Goal: Transaction & Acquisition: Purchase product/service

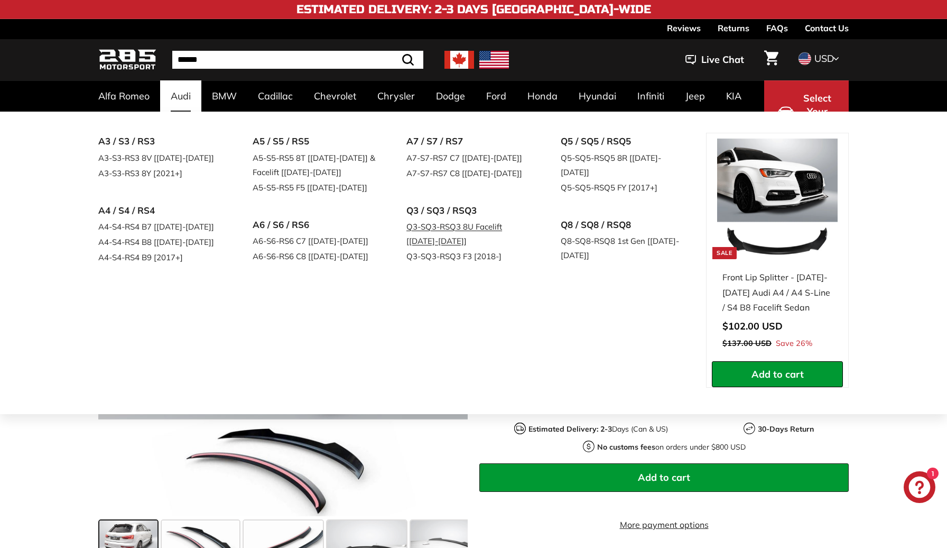
click at [436, 225] on link "Q3-SQ3-RSQ3 8U Facelift [[DATE]-[DATE]]" at bounding box center [469, 234] width 125 height 30
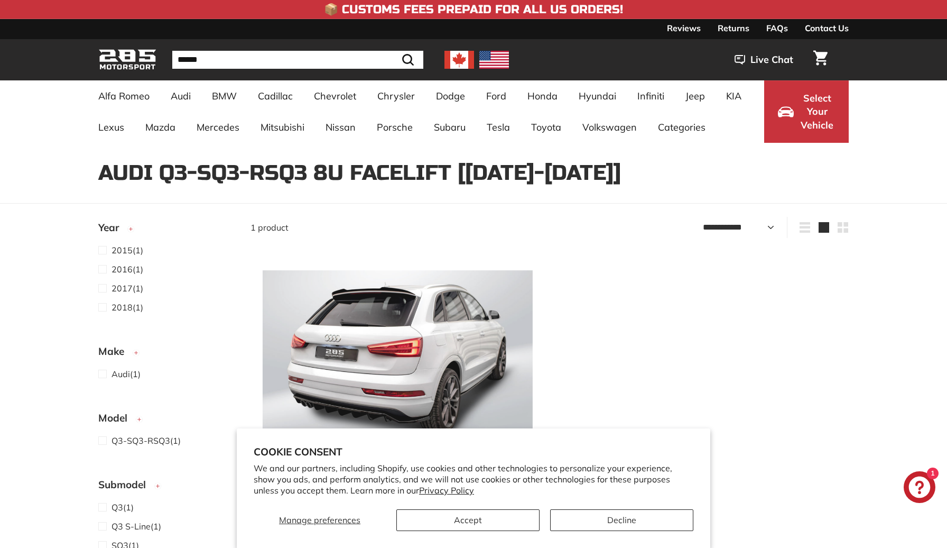
select select "**********"
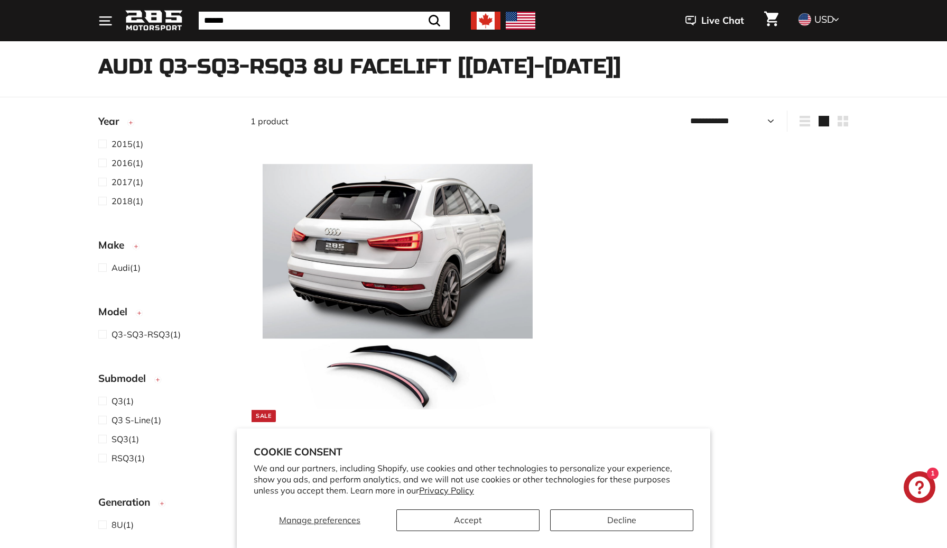
scroll to position [114, 0]
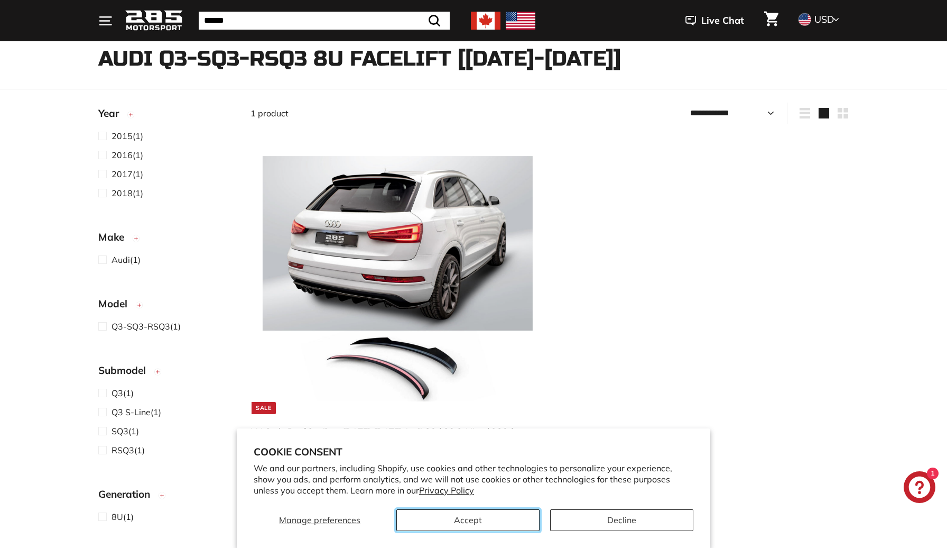
click at [512, 514] on button "Accept" at bounding box center [467, 520] width 143 height 22
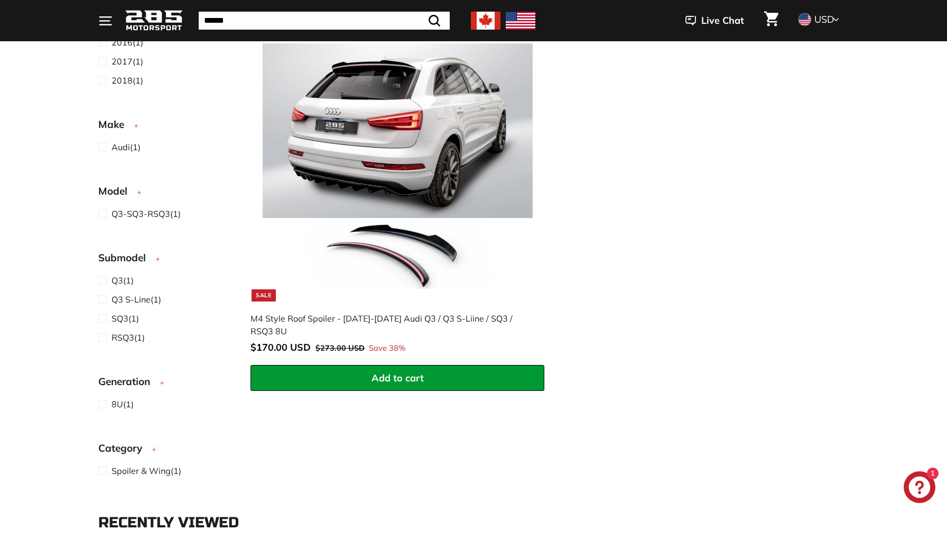
scroll to position [134, 0]
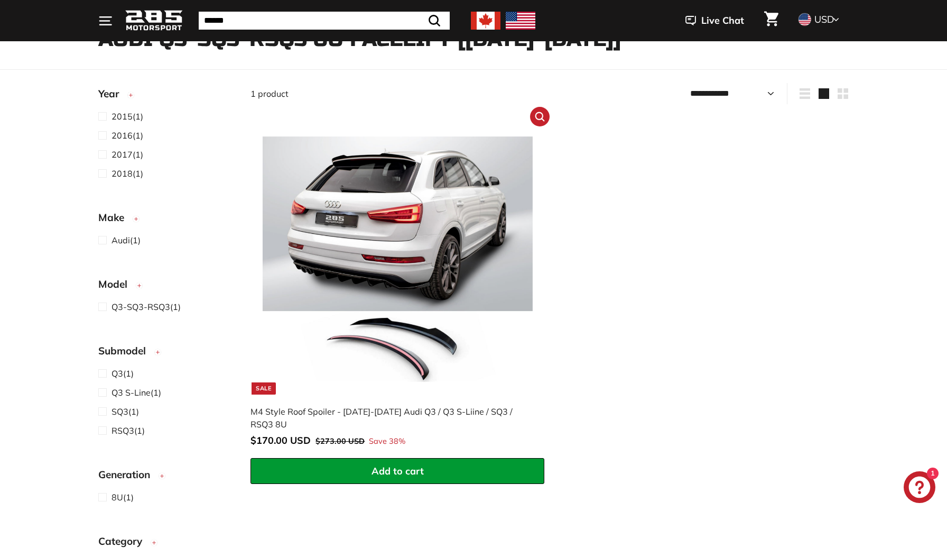
click at [419, 194] on img at bounding box center [398, 259] width 270 height 270
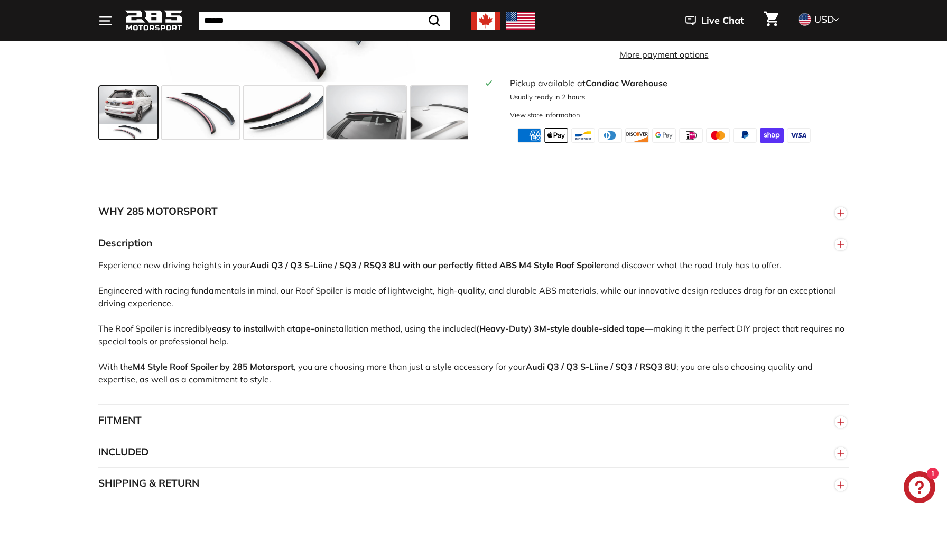
scroll to position [514, 0]
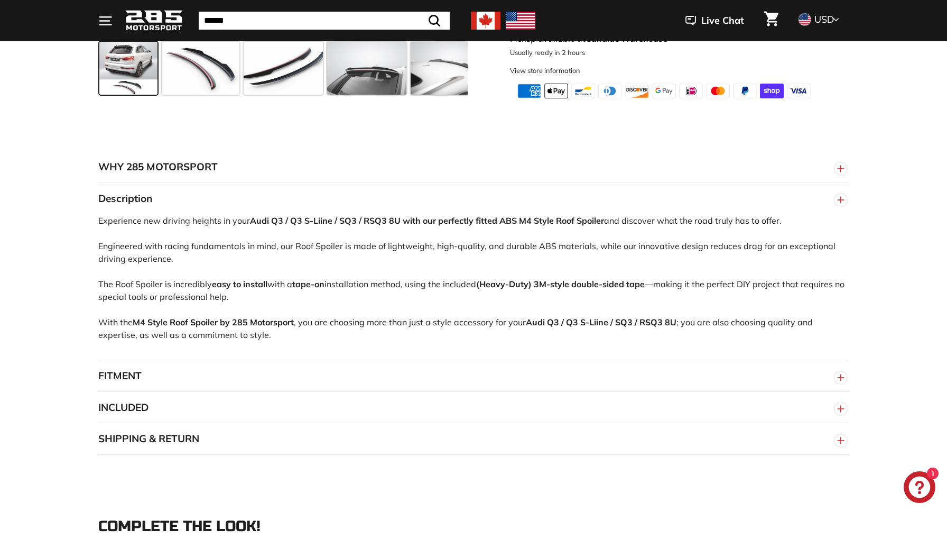
click at [453, 373] on button "FITMENT" at bounding box center [473, 376] width 751 height 32
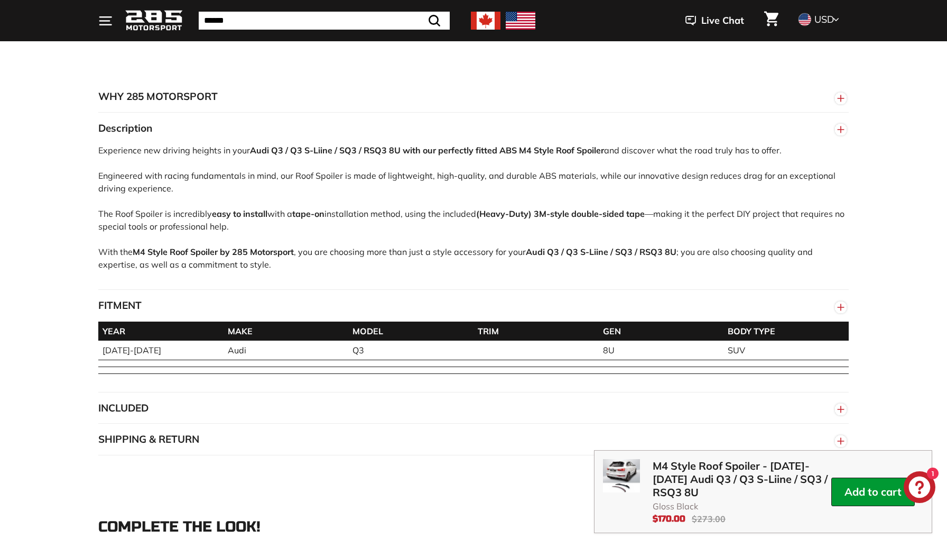
scroll to position [593, 0]
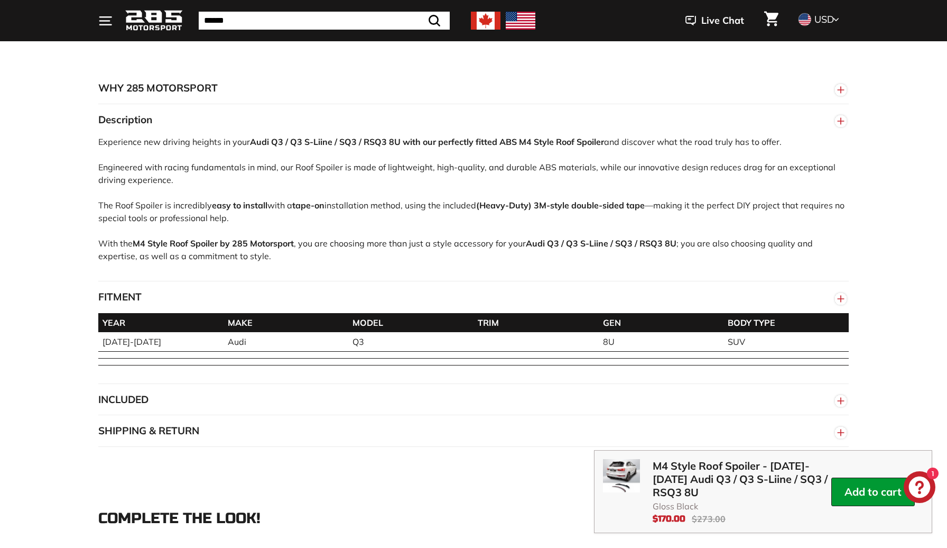
click at [424, 301] on button "FITMENT" at bounding box center [473, 297] width 751 height 32
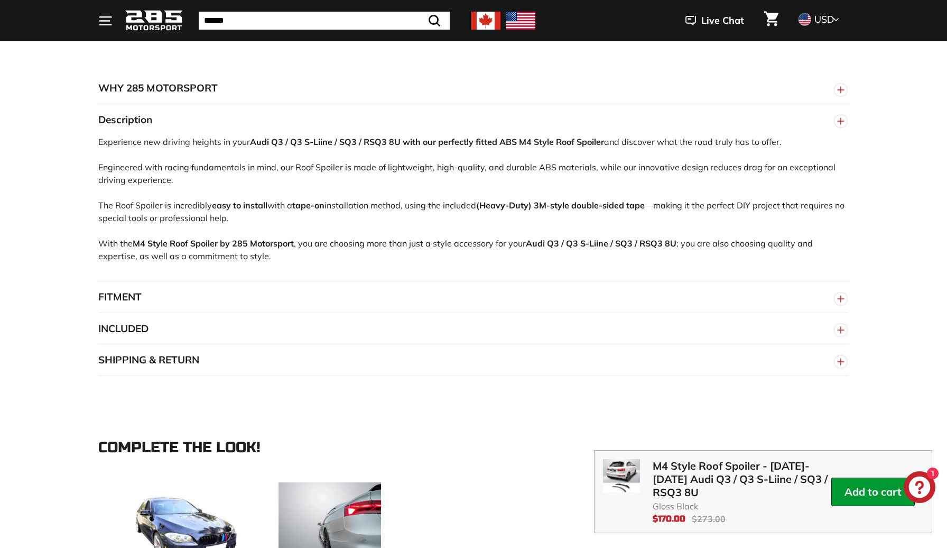
scroll to position [748, 0]
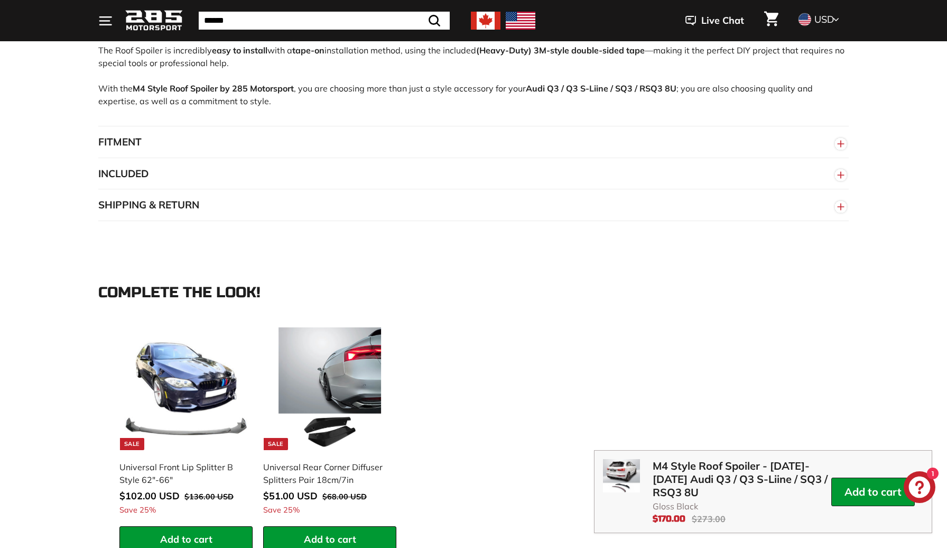
click at [373, 183] on button "INCLUDED" at bounding box center [473, 174] width 751 height 32
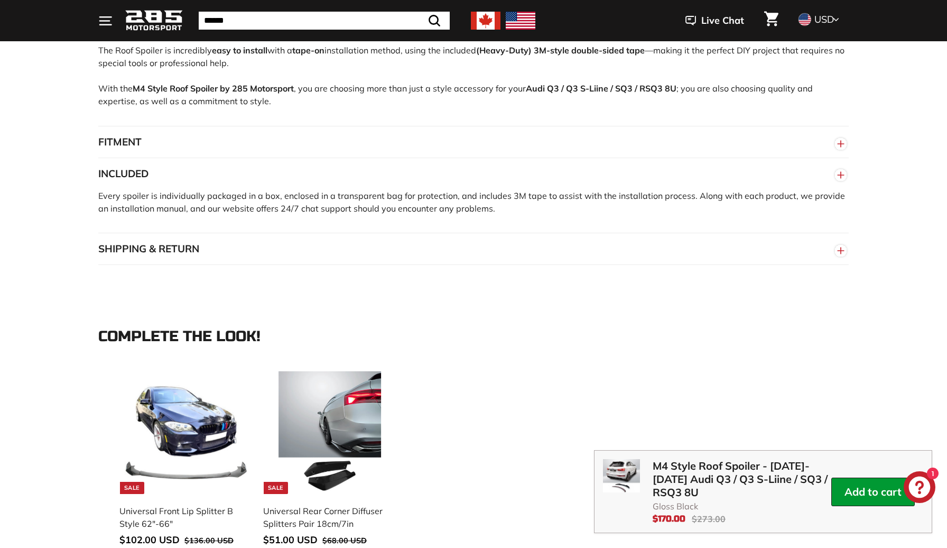
click at [372, 184] on button "INCLUDED" at bounding box center [473, 174] width 751 height 32
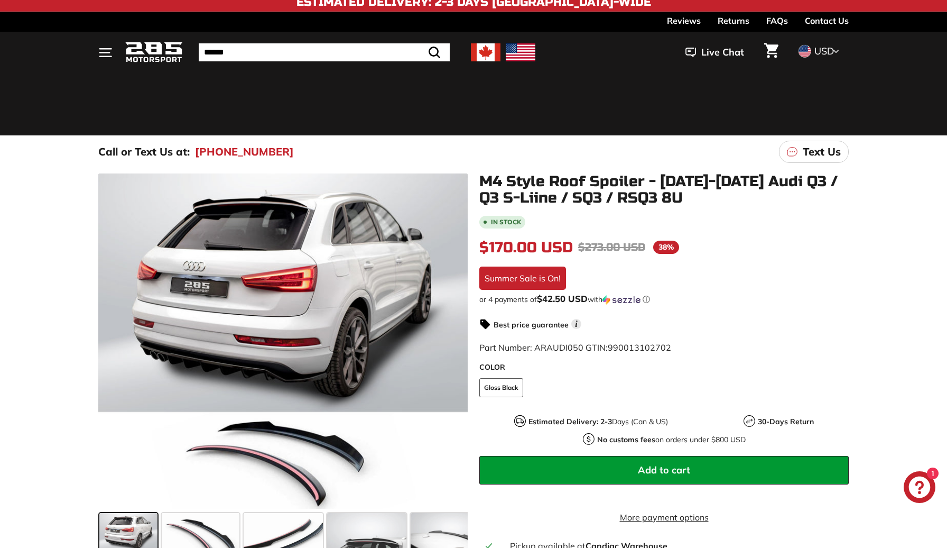
scroll to position [0, 0]
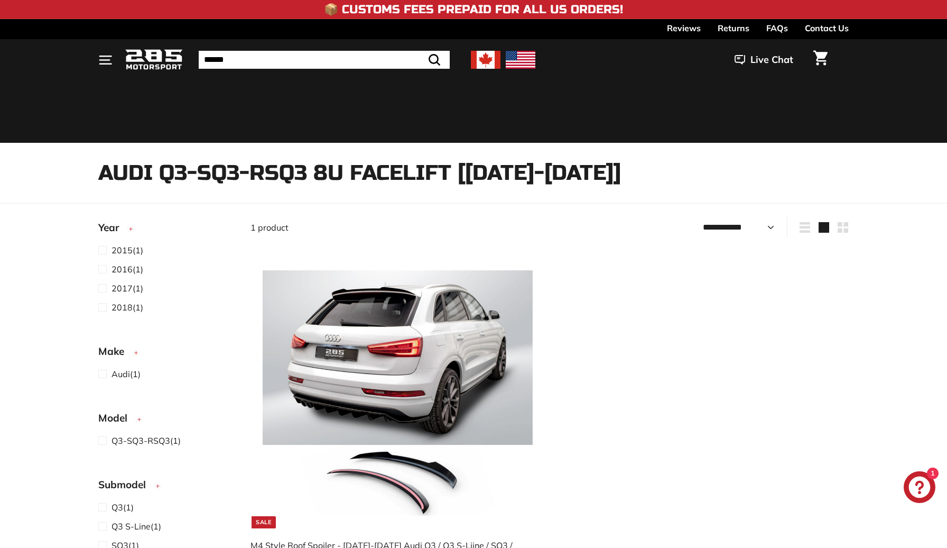
select select "**********"
